Goal: Information Seeking & Learning: Learn about a topic

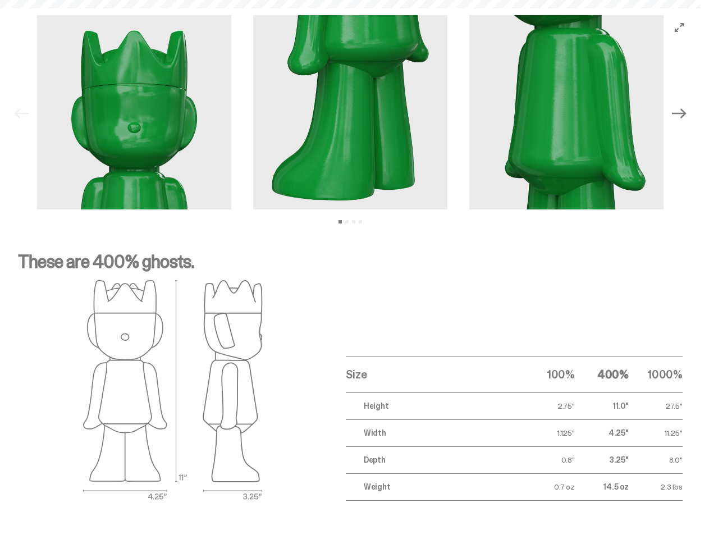
scroll to position [45, 0]
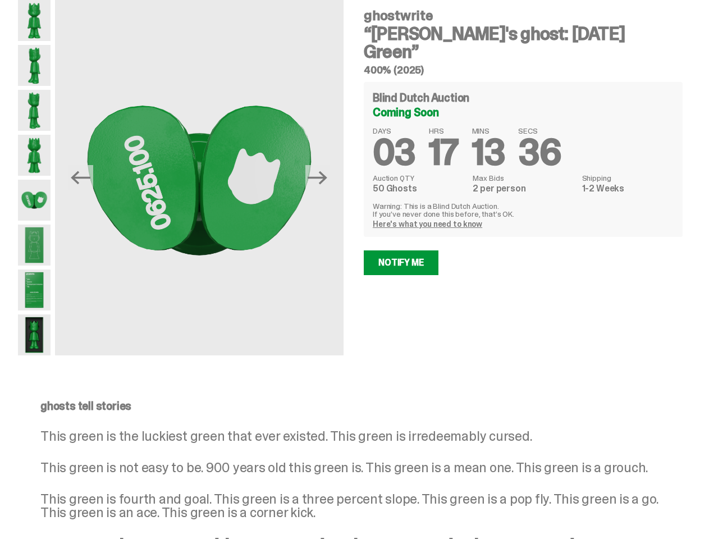
click at [354, 247] on div "ghostwrite “[PERSON_NAME]'s ghost: [DATE] Green” 400% (2025) Blind Dutch Auctio…" at bounding box center [516, 177] width 332 height 355
click at [205, 177] on img at bounding box center [199, 180] width 288 height 361
click at [89, 177] on icon "Previous" at bounding box center [81, 177] width 20 height 13
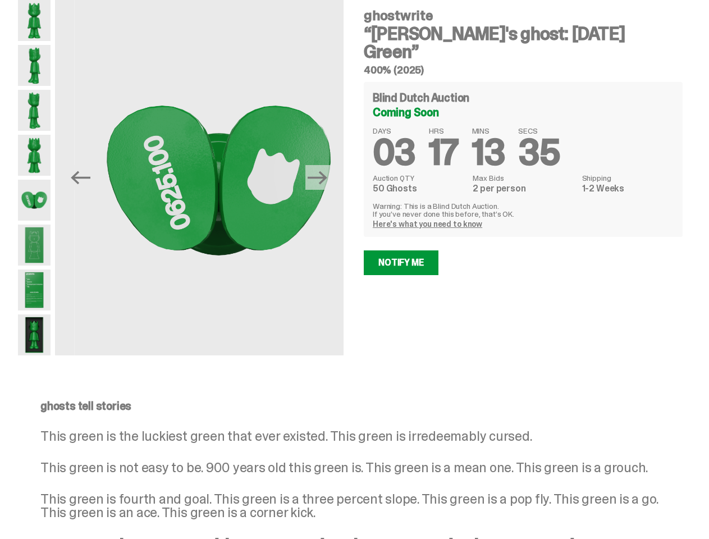
click at [322, 177] on icon "Next" at bounding box center [318, 177] width 20 height 13
click at [0, 20] on div "ghostwrite “[PERSON_NAME]'s ghost: [DATE] Green” 400% (2025) Previous Next ghos…" at bounding box center [350, 189] width 700 height 378
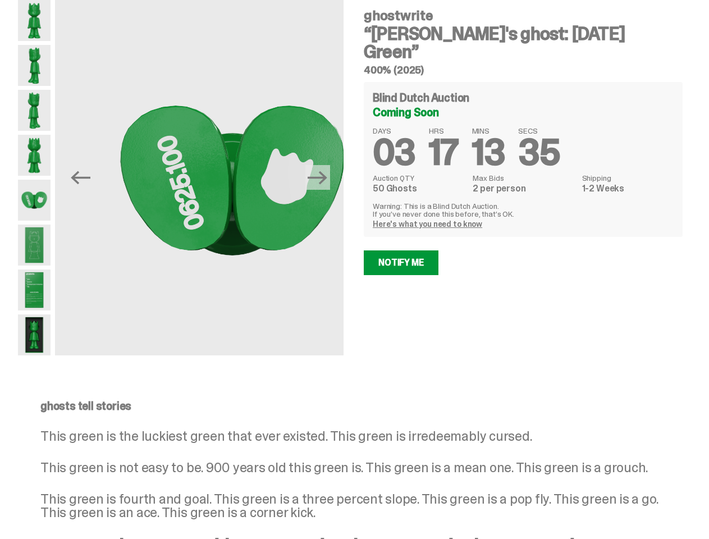
click at [429, 219] on link "Here's what you need to know" at bounding box center [427, 224] width 109 height 10
click at [0, 0] on div "How does a Blind Dutch Auction work? It’s easy: just bid the most you’re willin…" at bounding box center [0, 0] width 0 height 0
